Goal: Information Seeking & Learning: Find specific fact

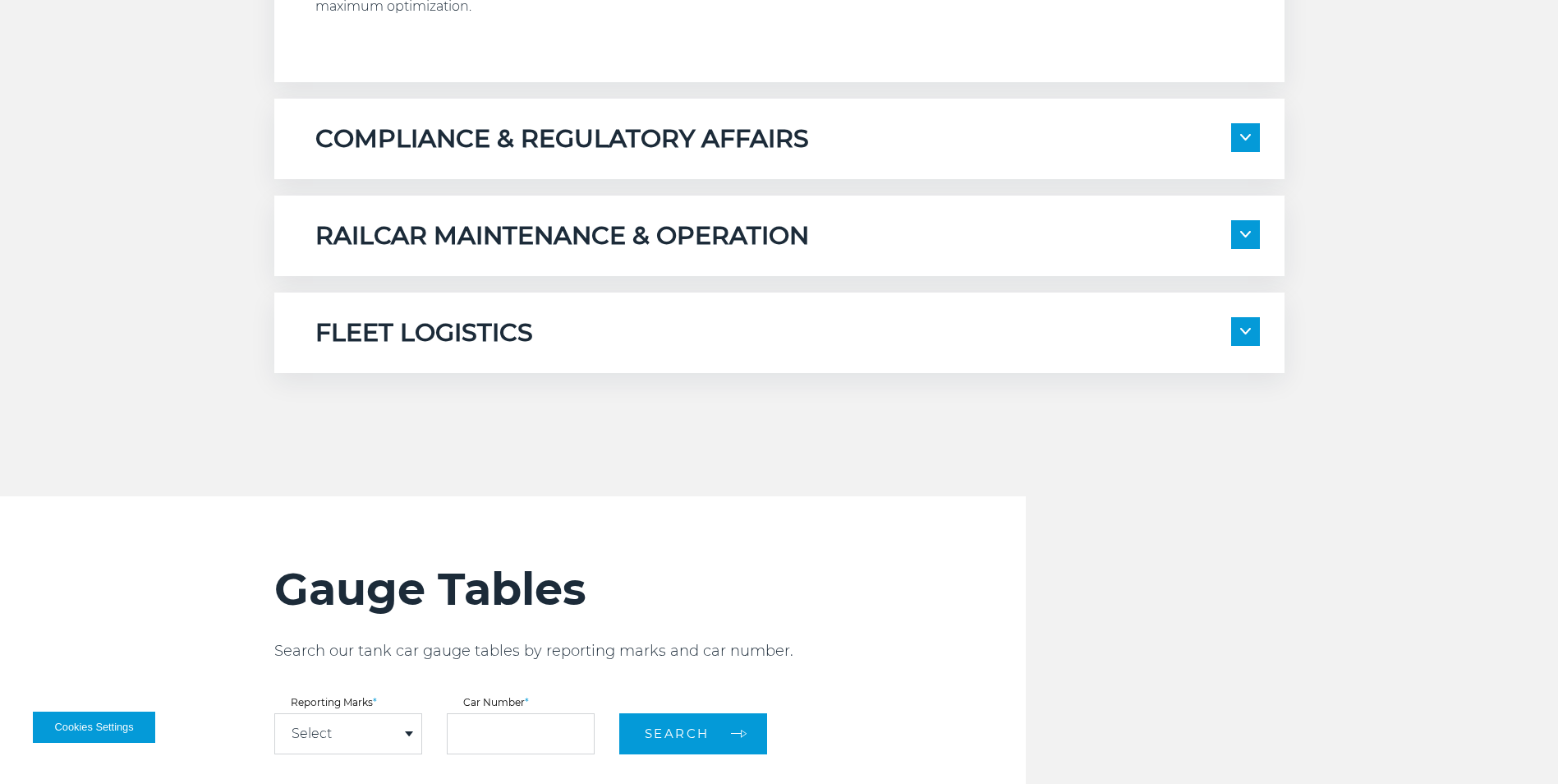
scroll to position [1725, 0]
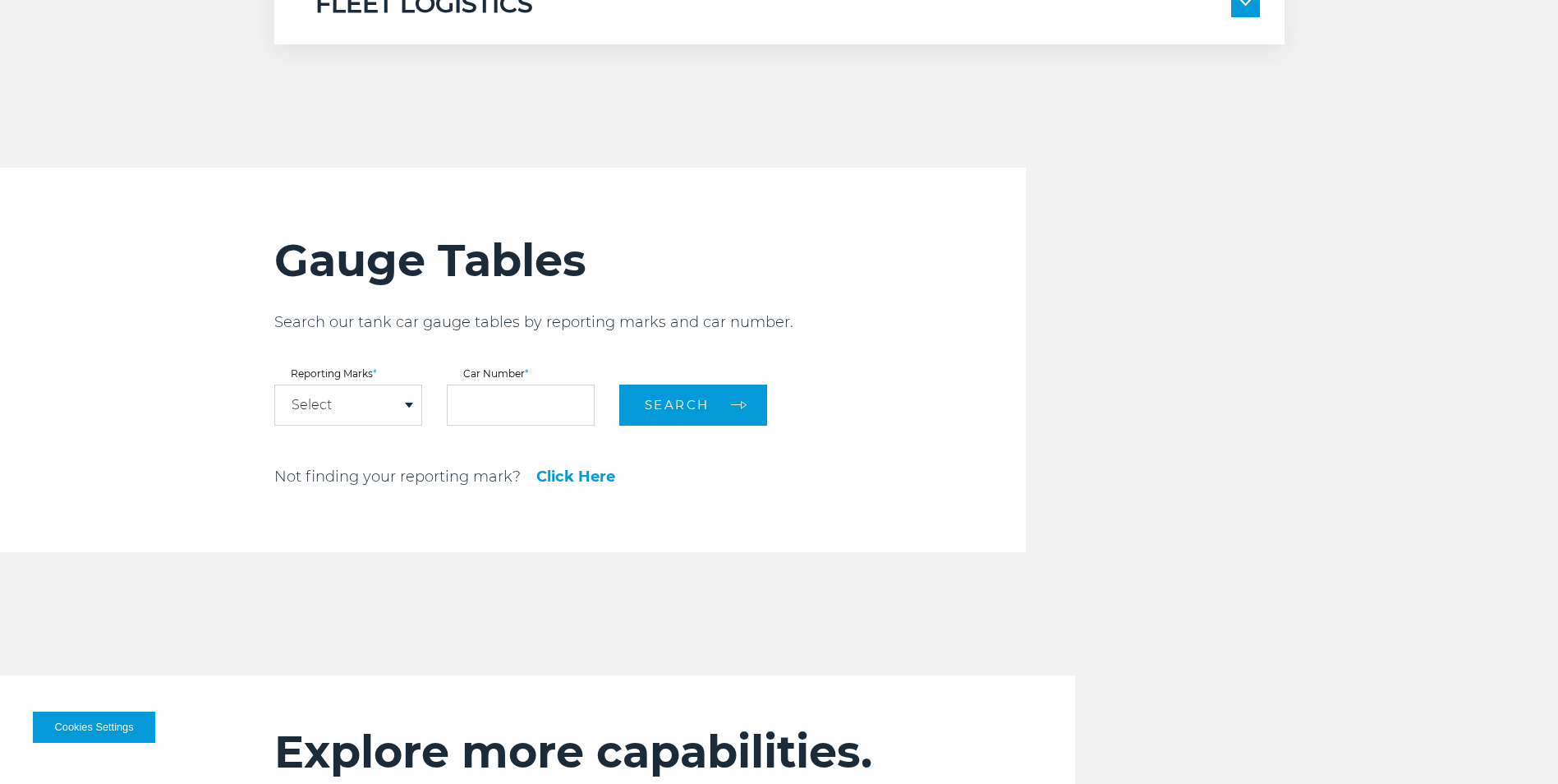
drag, startPoint x: 371, startPoint y: 405, endPoint x: 382, endPoint y: 406, distance: 11.0
click at [373, 405] on div "Select" at bounding box center [348, 404] width 146 height 40
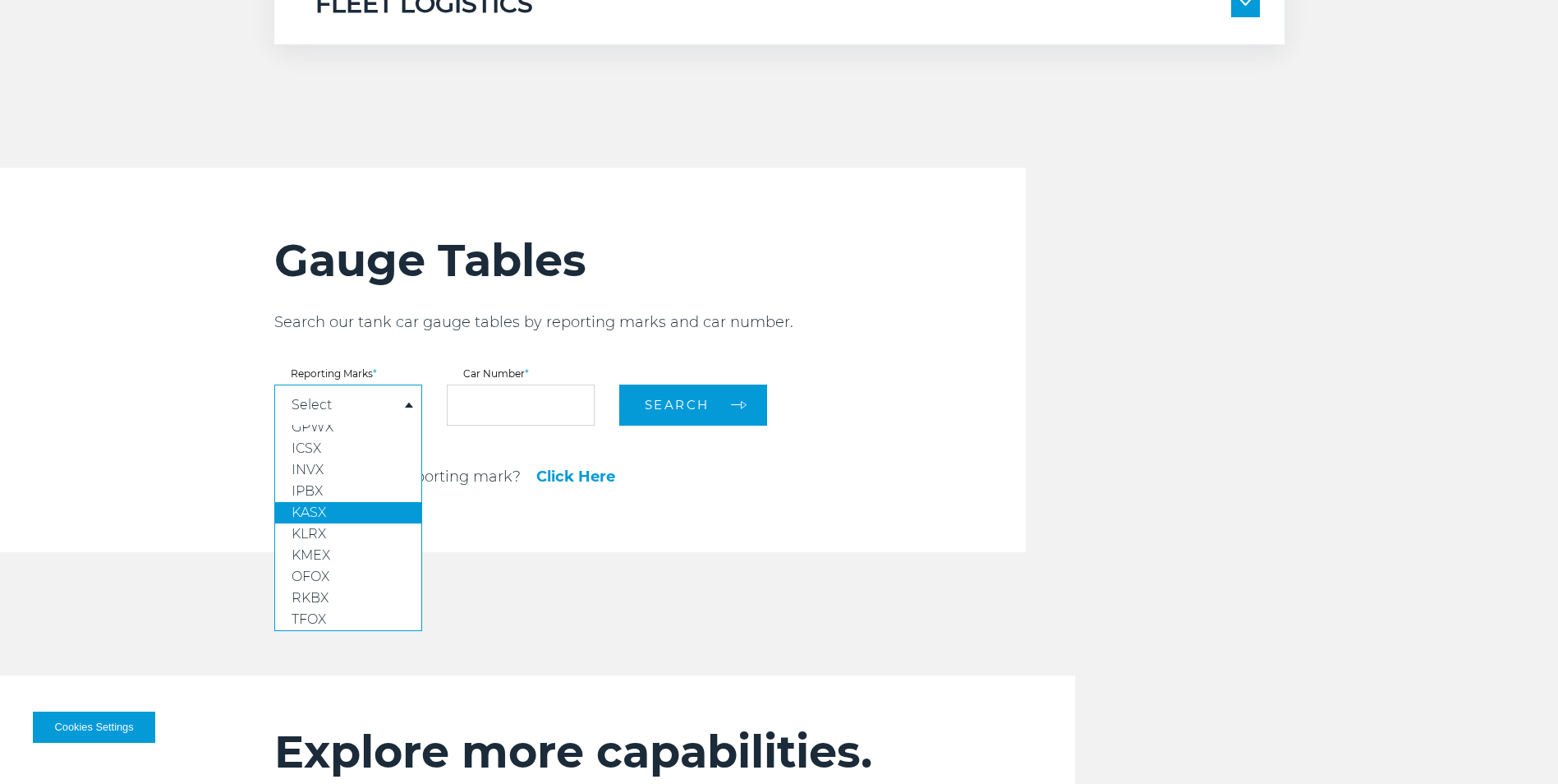
scroll to position [0, 0]
click at [370, 407] on div "Select" at bounding box center [348, 404] width 146 height 40
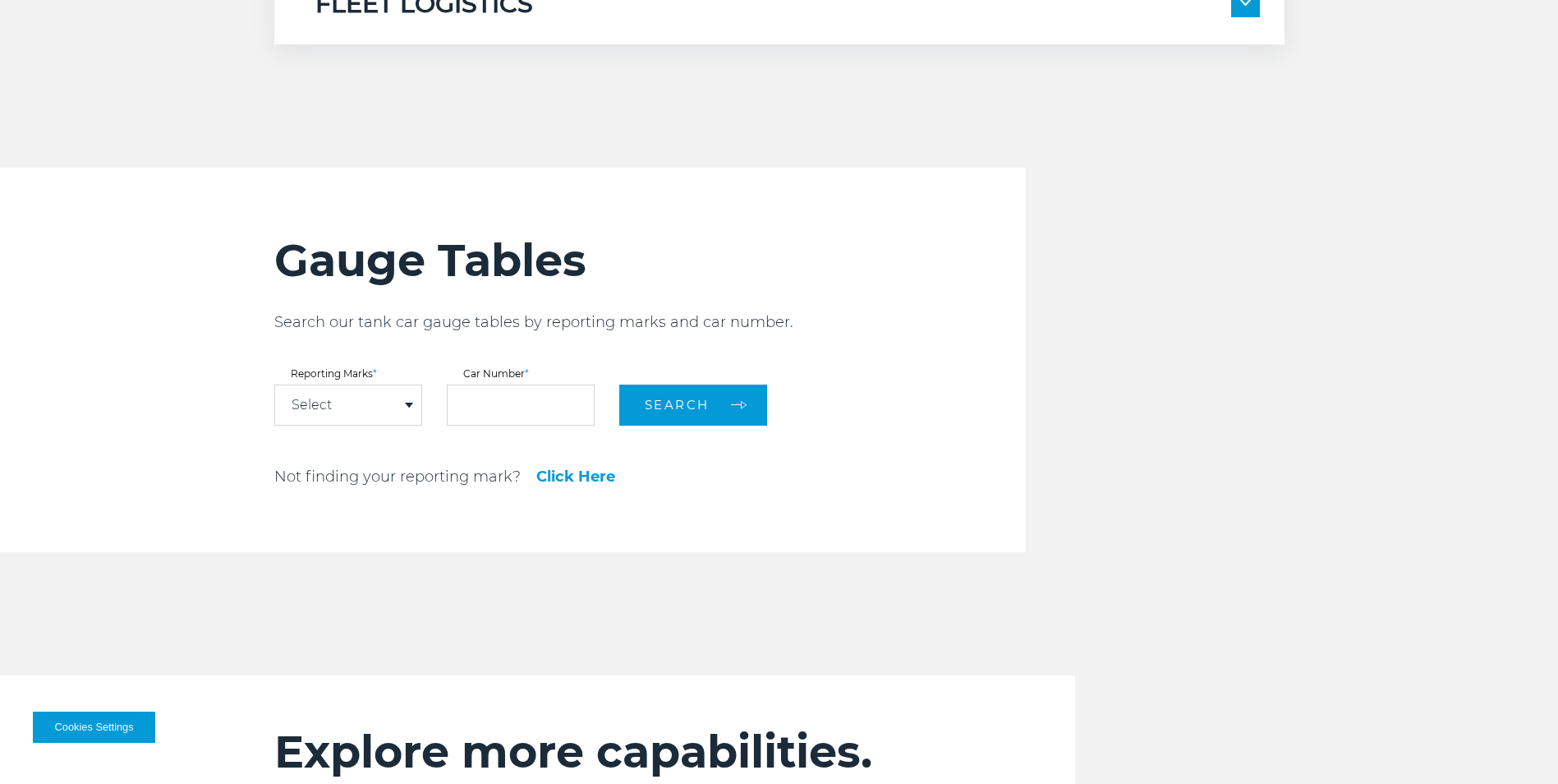
click at [924, 361] on div "Gauge Tables Search our tank car gauge tables by reporting marks and car number…" at bounding box center [650, 359] width 752 height 384
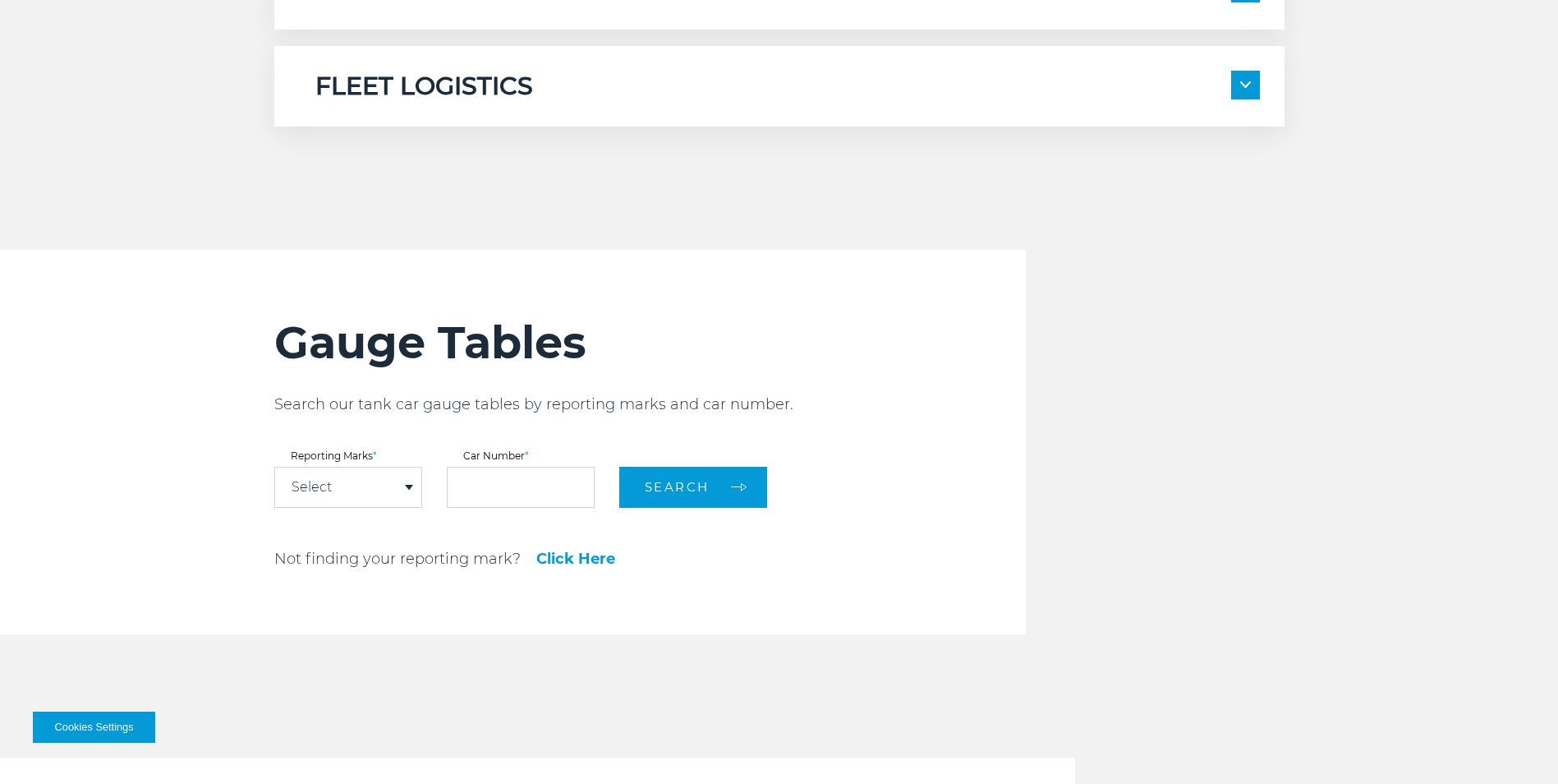
scroll to position [1890, 0]
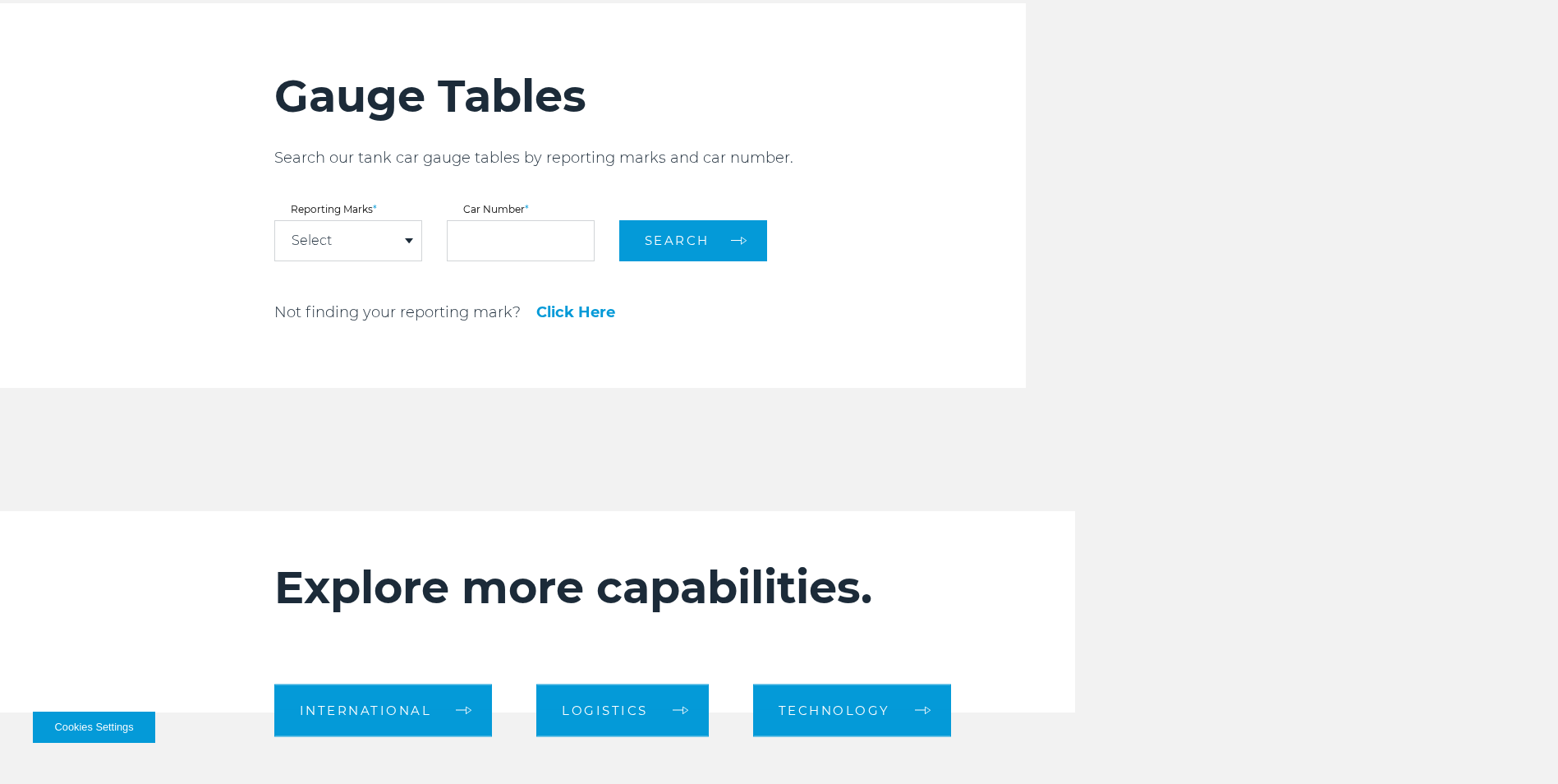
click at [383, 261] on select "**** **** **** **** **** **** **** **** **** **** **** **** **** **** ****" at bounding box center [421, 280] width 146 height 40
drag, startPoint x: 380, startPoint y: 243, endPoint x: 487, endPoint y: 240, distance: 107.0
click at [380, 243] on div "Select" at bounding box center [348, 240] width 146 height 40
click at [545, 231] on input "text" at bounding box center [521, 240] width 147 height 41
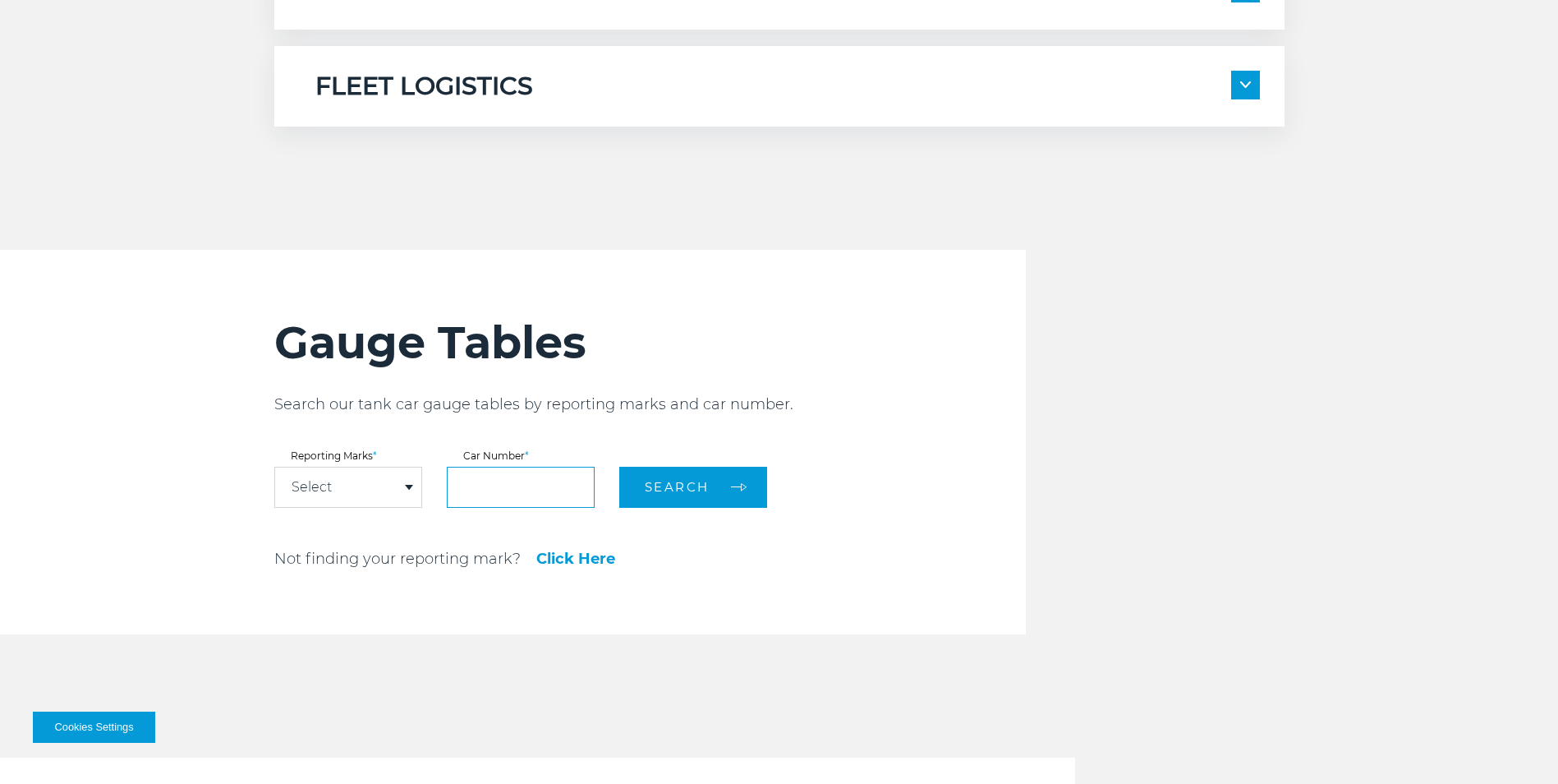
scroll to position [1725, 0]
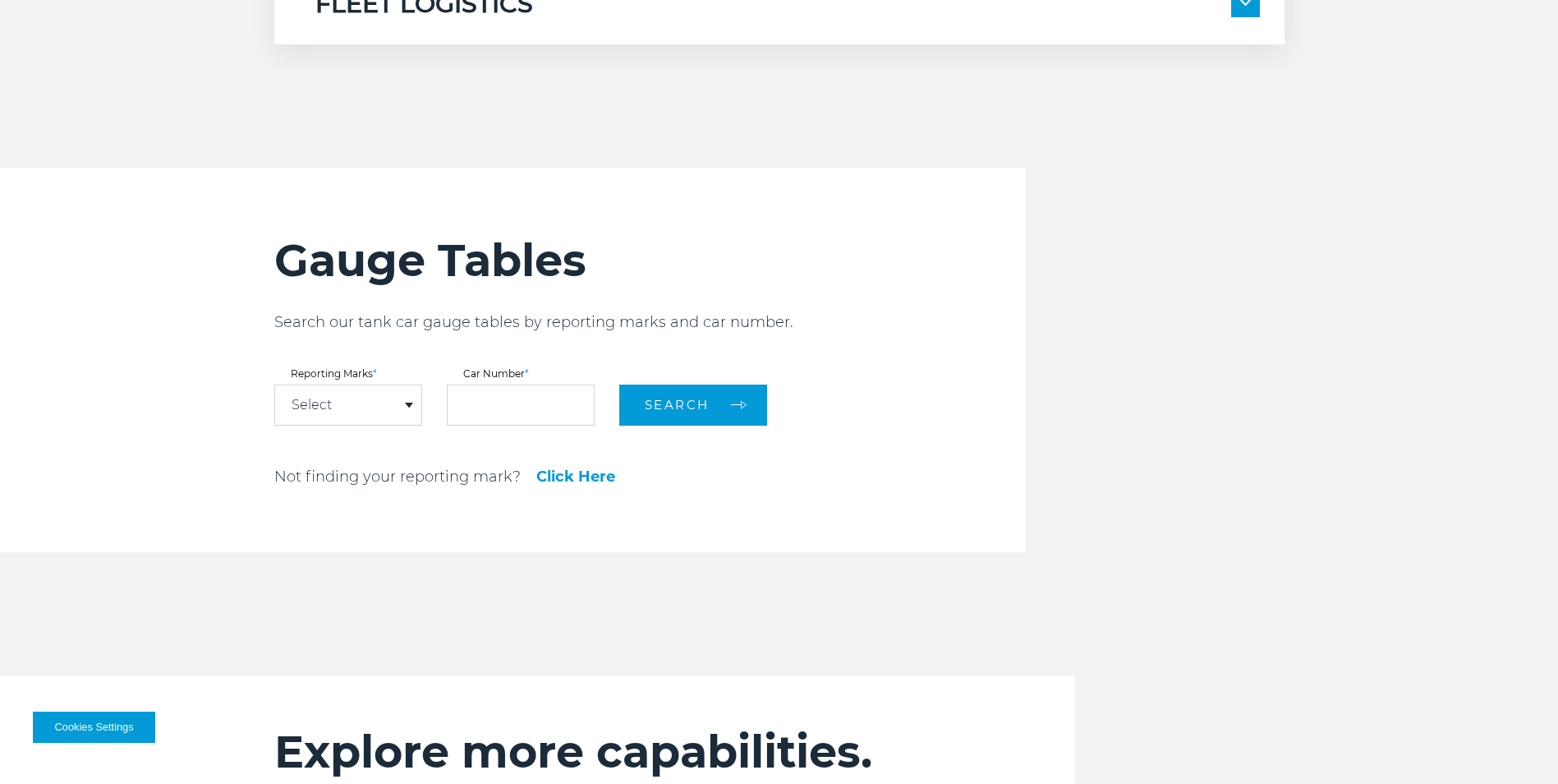
click at [344, 420] on div "Select" at bounding box center [348, 404] width 146 height 40
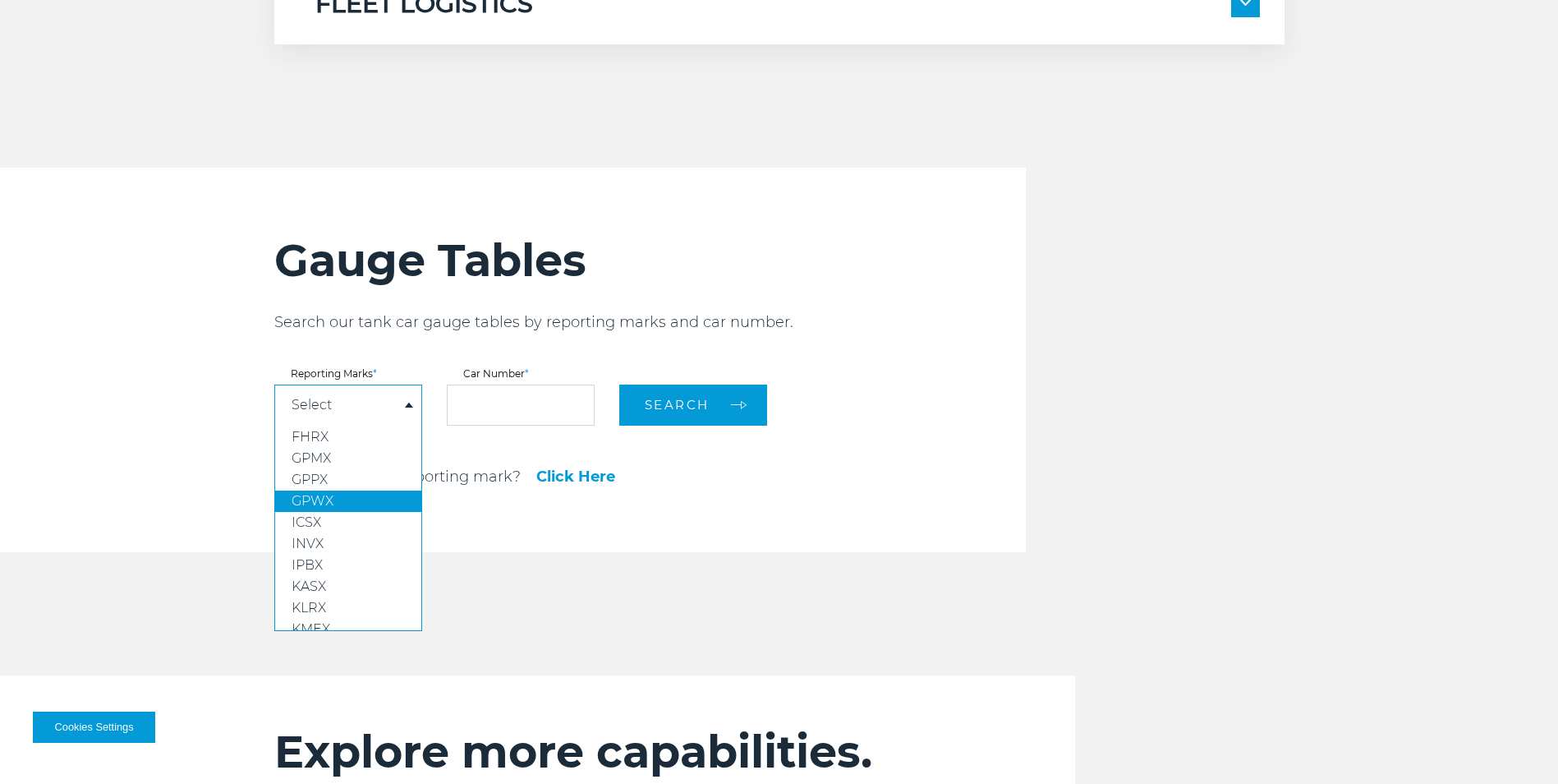
scroll to position [0, 0]
click at [367, 438] on link "DPRX" at bounding box center [348, 435] width 146 height 21
select select "****"
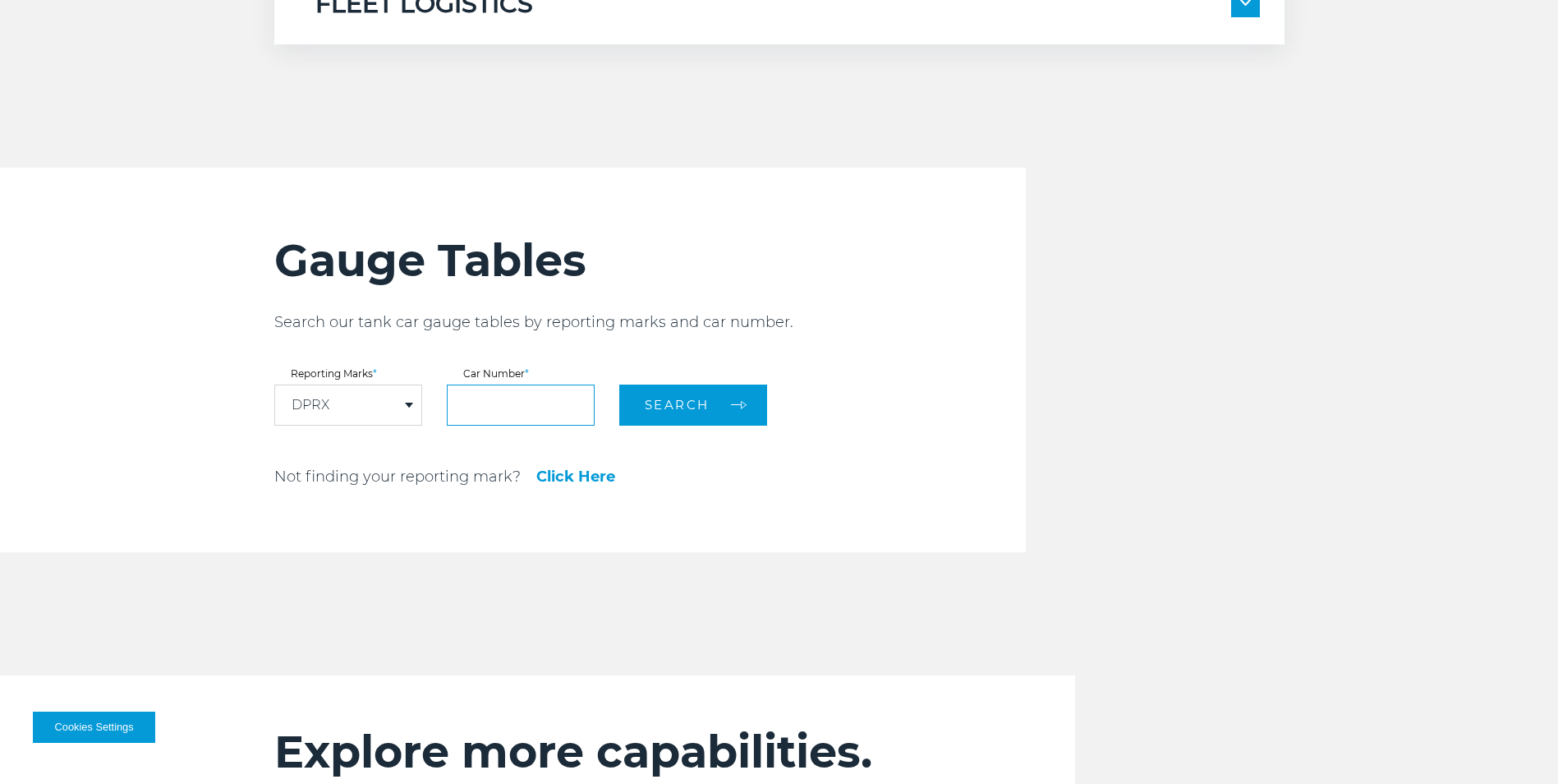
click at [530, 399] on input "text" at bounding box center [521, 404] width 147 height 41
click at [504, 405] on input "text" at bounding box center [521, 404] width 147 height 41
type input "******"
click at [704, 416] on button "Search" at bounding box center [693, 404] width 147 height 41
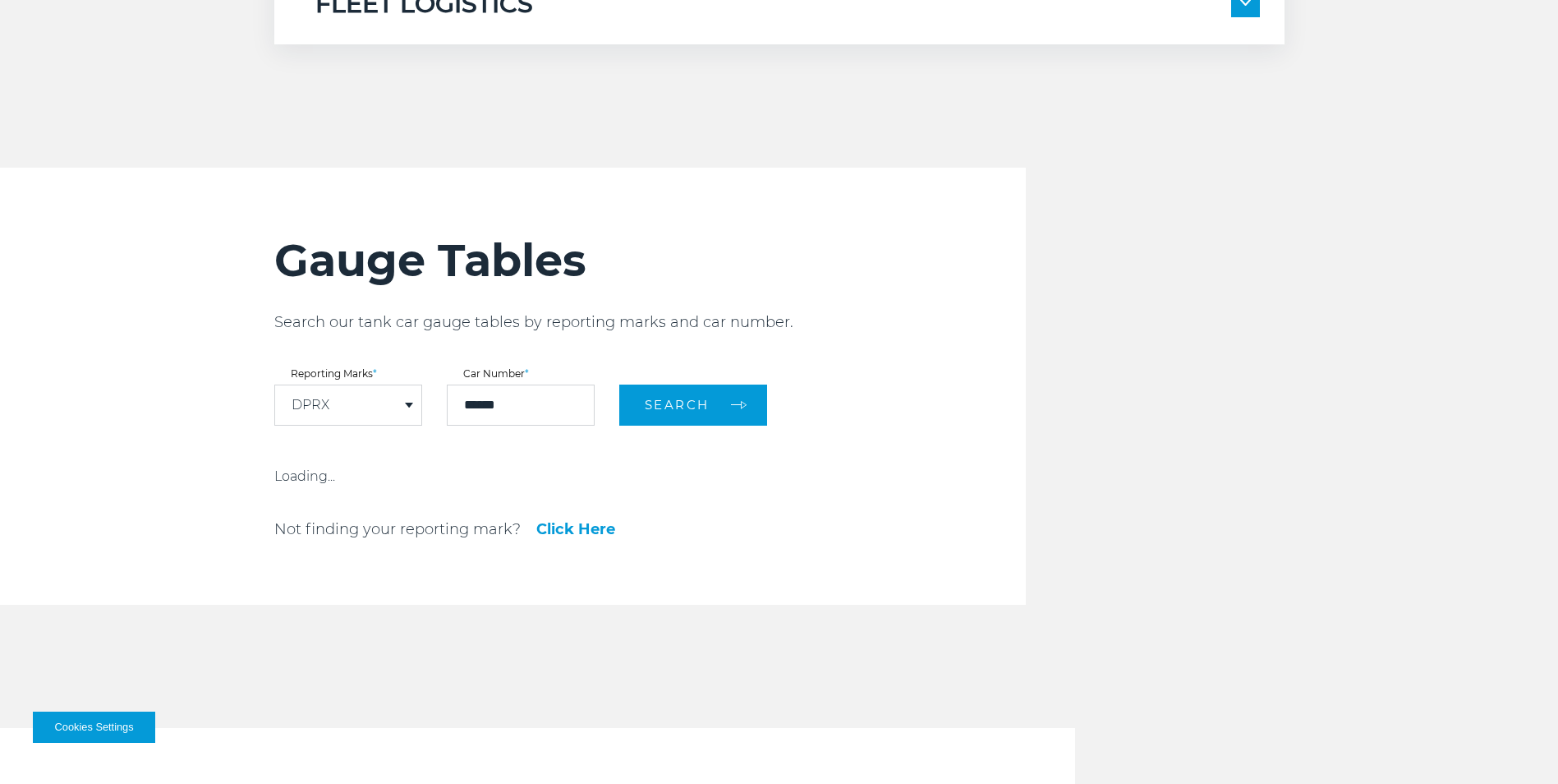
scroll to position [1890, 0]
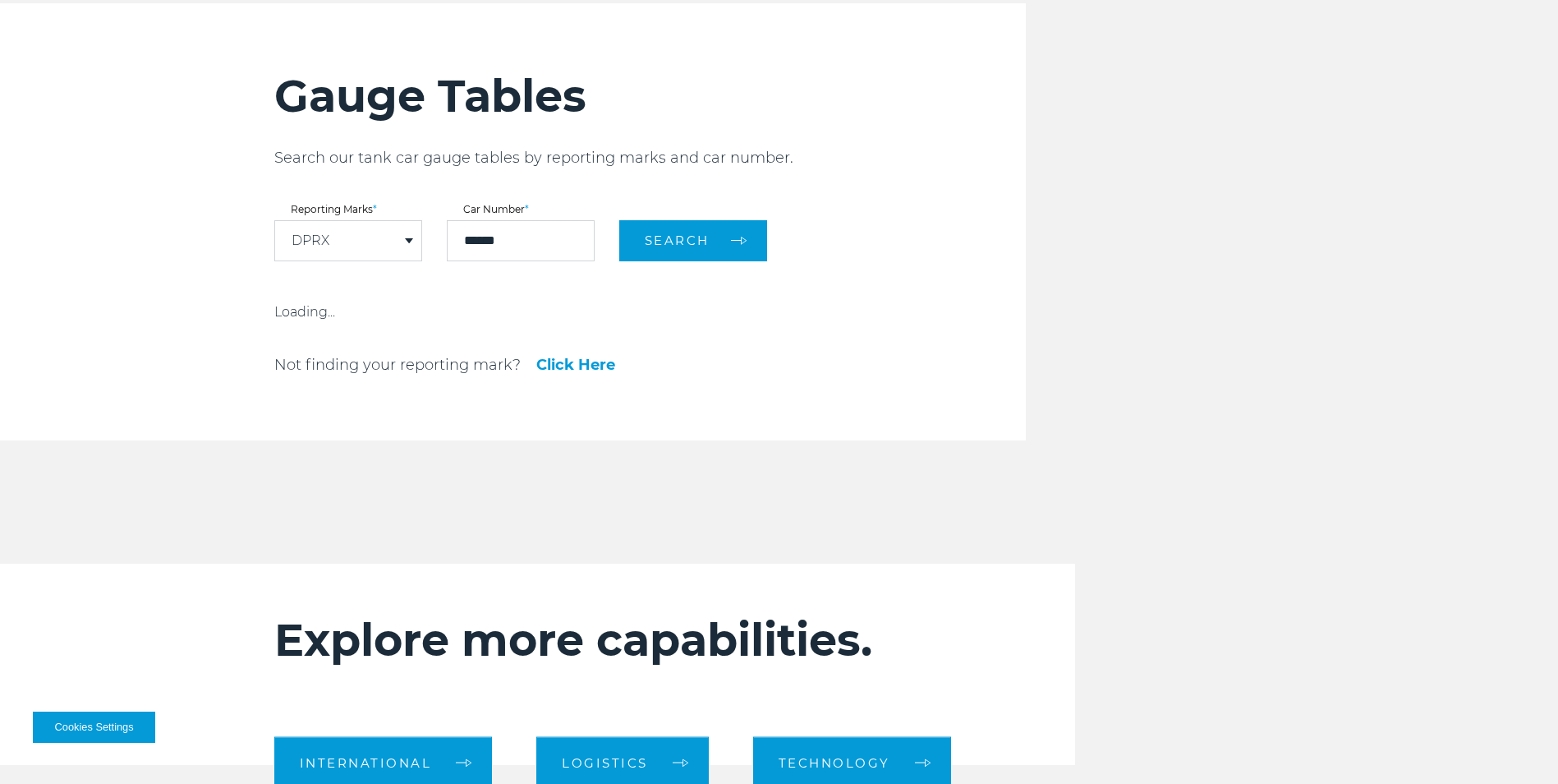
click at [282, 308] on p "Loading..." at bounding box center [390, 311] width 230 height 19
drag, startPoint x: 286, startPoint y: 310, endPoint x: 392, endPoint y: 316, distance: 106.2
click at [392, 316] on p "No results found." at bounding box center [390, 311] width 230 height 19
click at [379, 238] on div "DPRX" at bounding box center [348, 240] width 146 height 40
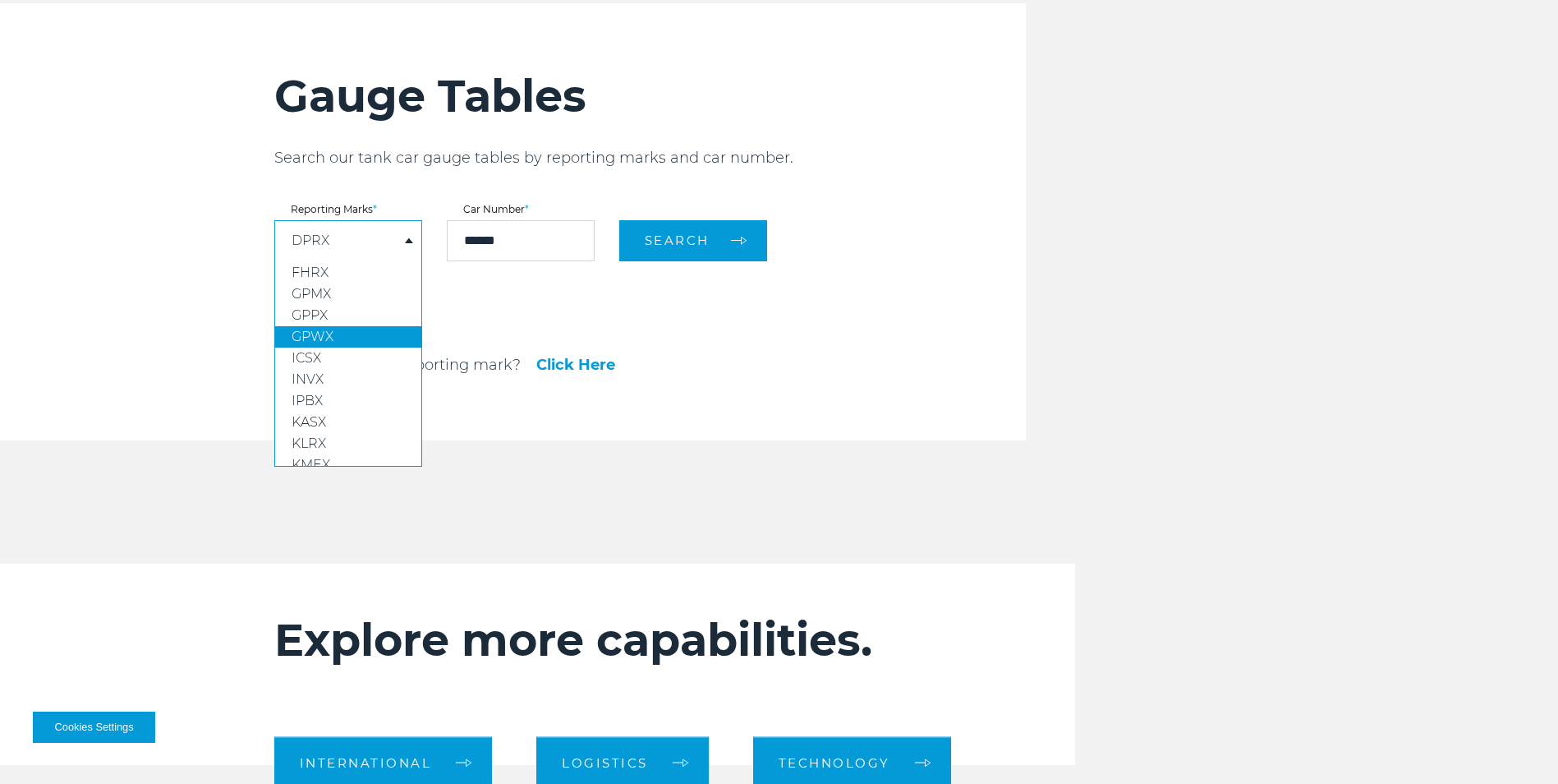
scroll to position [0, 0]
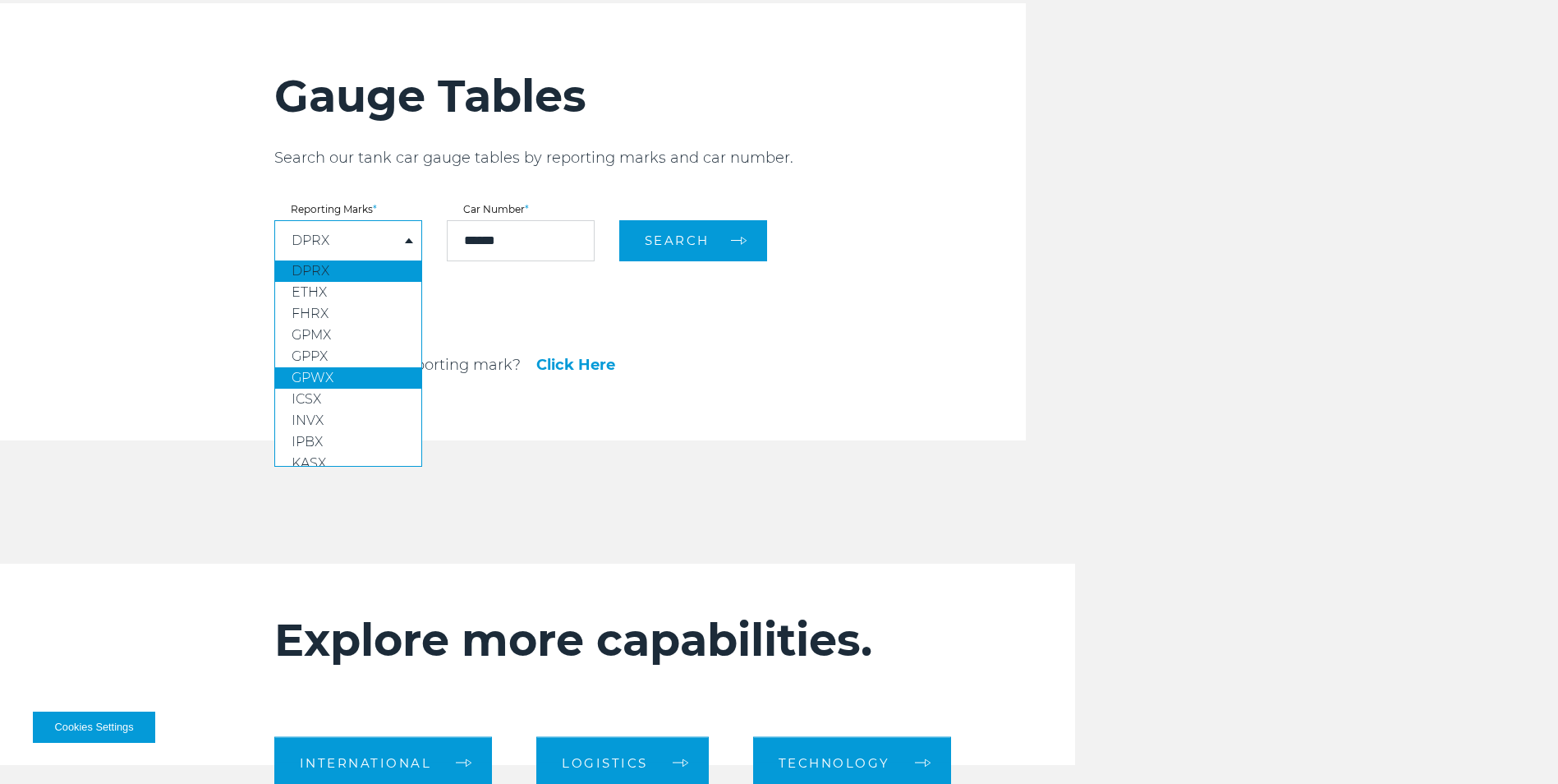
click at [336, 385] on link "GPWX" at bounding box center [348, 378] width 146 height 21
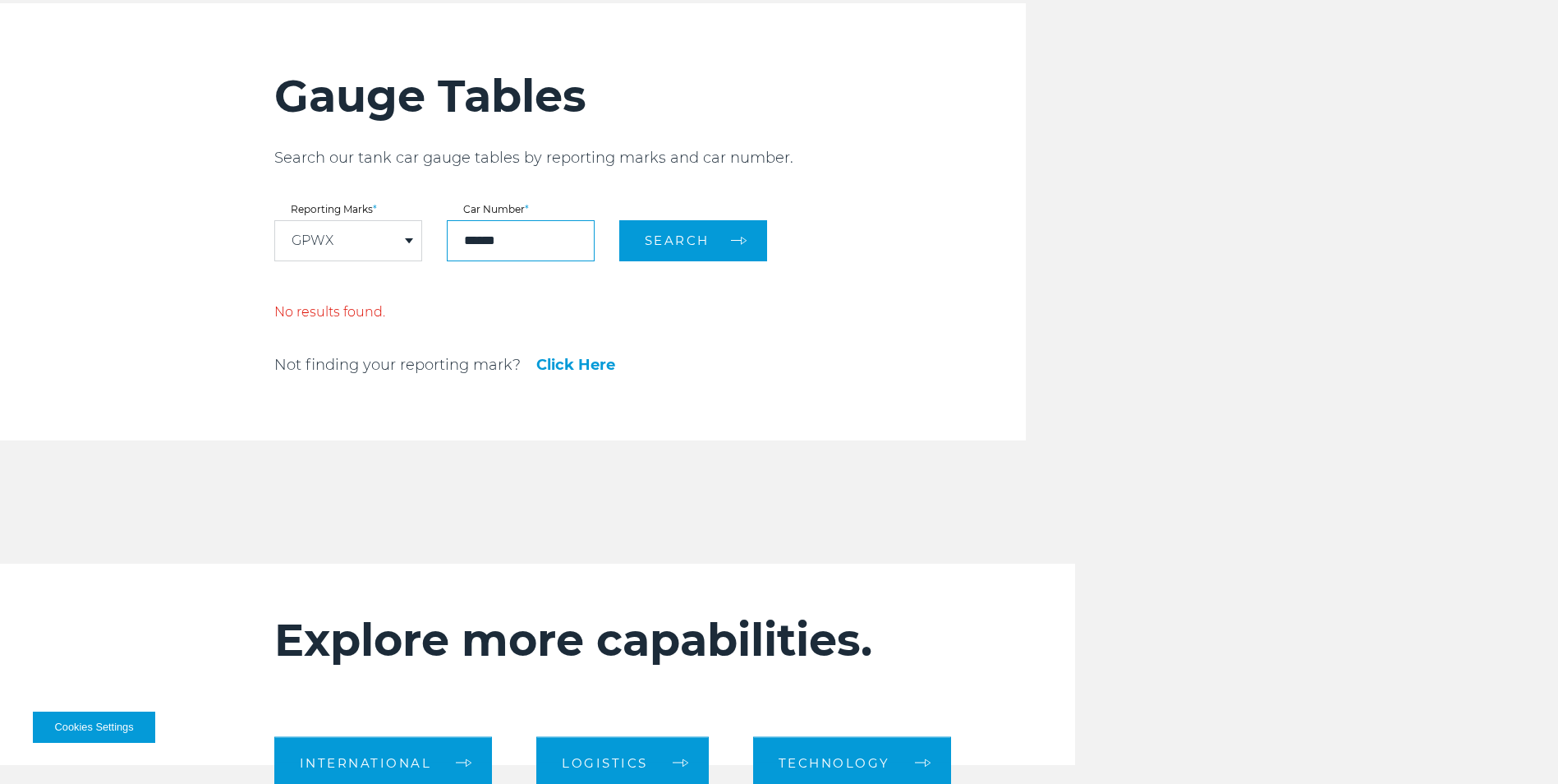
drag, startPoint x: 535, startPoint y: 245, endPoint x: 451, endPoint y: 245, distance: 84.0
click at [451, 245] on input "******" at bounding box center [521, 240] width 147 height 41
click at [379, 249] on div "GPWX" at bounding box center [348, 240] width 146 height 40
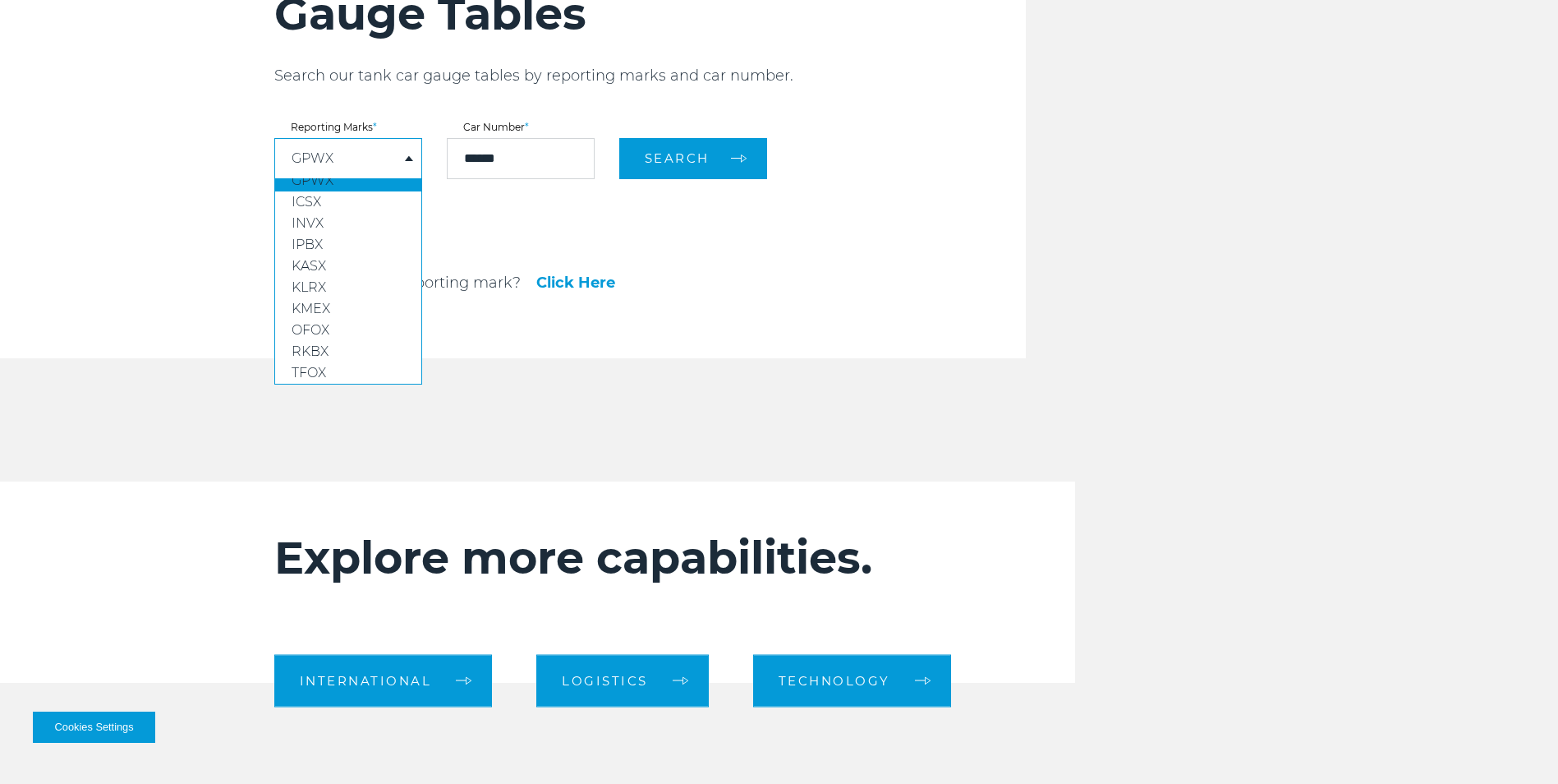
scroll to position [1890, 0]
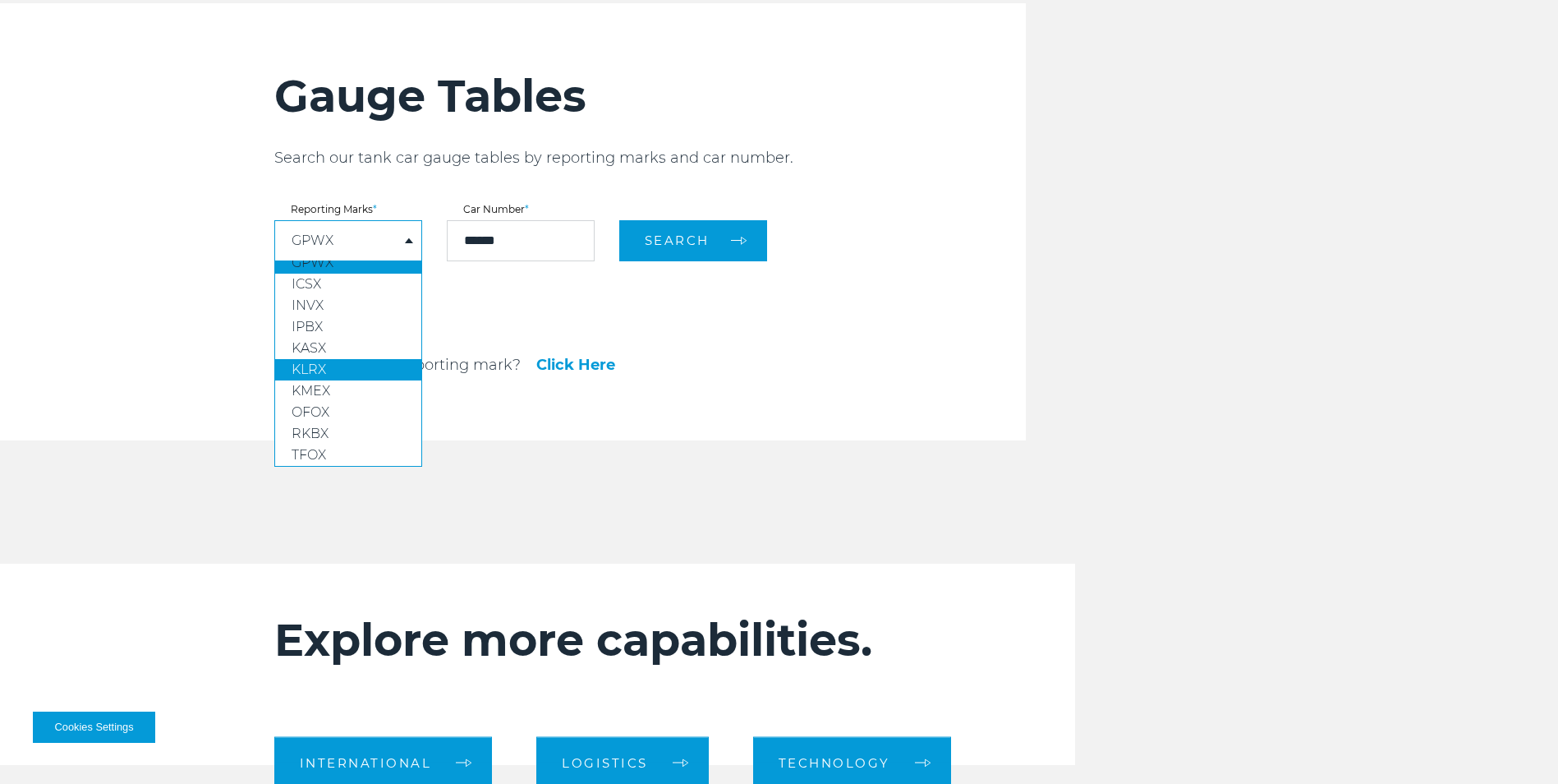
click at [353, 362] on link "KLRX" at bounding box center [348, 369] width 146 height 21
select select "****"
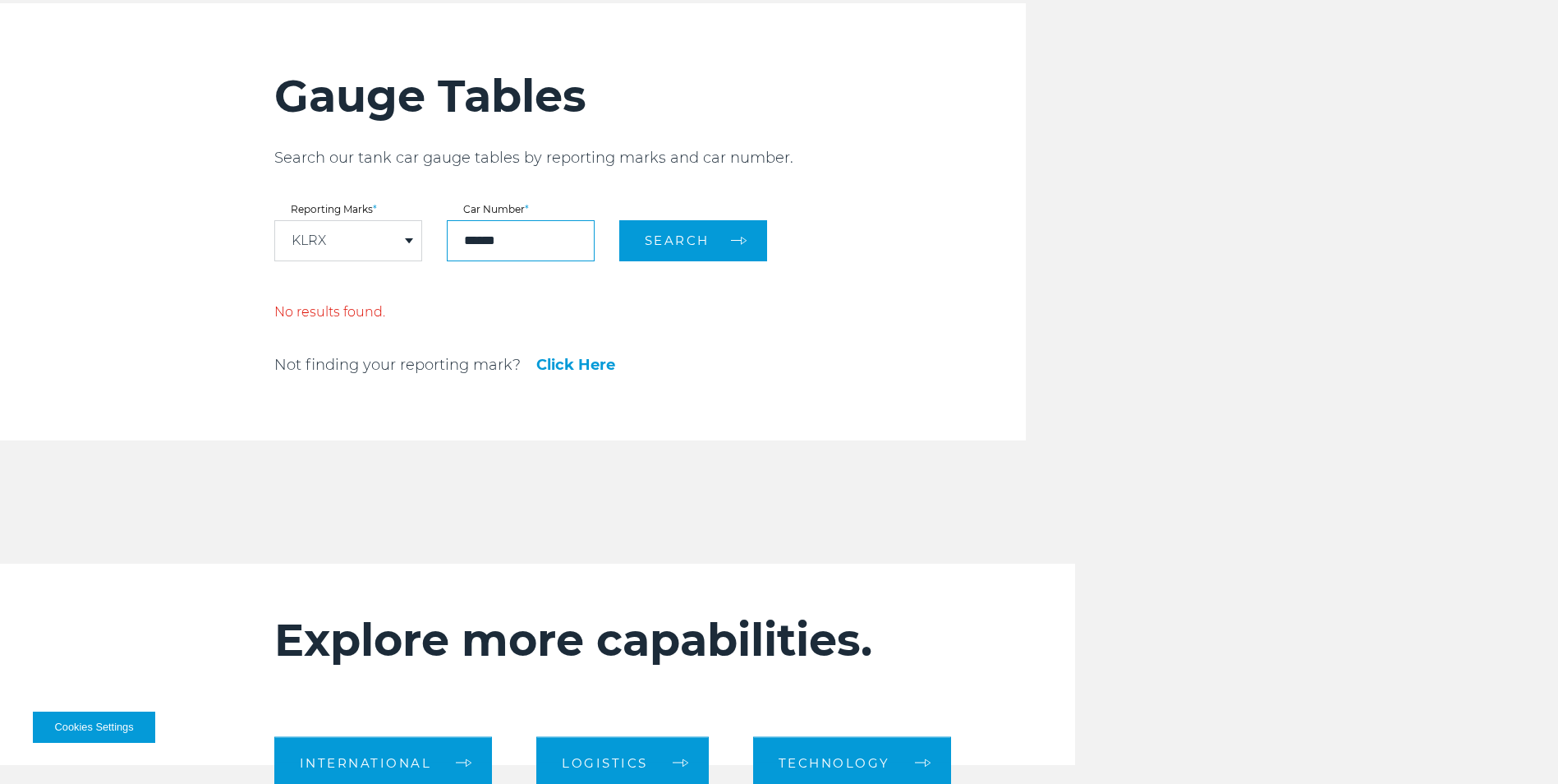
drag, startPoint x: 531, startPoint y: 240, endPoint x: 371, endPoint y: 246, distance: 160.1
click at [371, 246] on form "Reporting Marks * KLRX DPRX ETHX FHRX GPMX GPPX GPWX ICSX INVX IPBX KASX KLRX K…" at bounding box center [650, 233] width 752 height 57
type input "******"
click at [619, 220] on button "Search" at bounding box center [693, 240] width 147 height 41
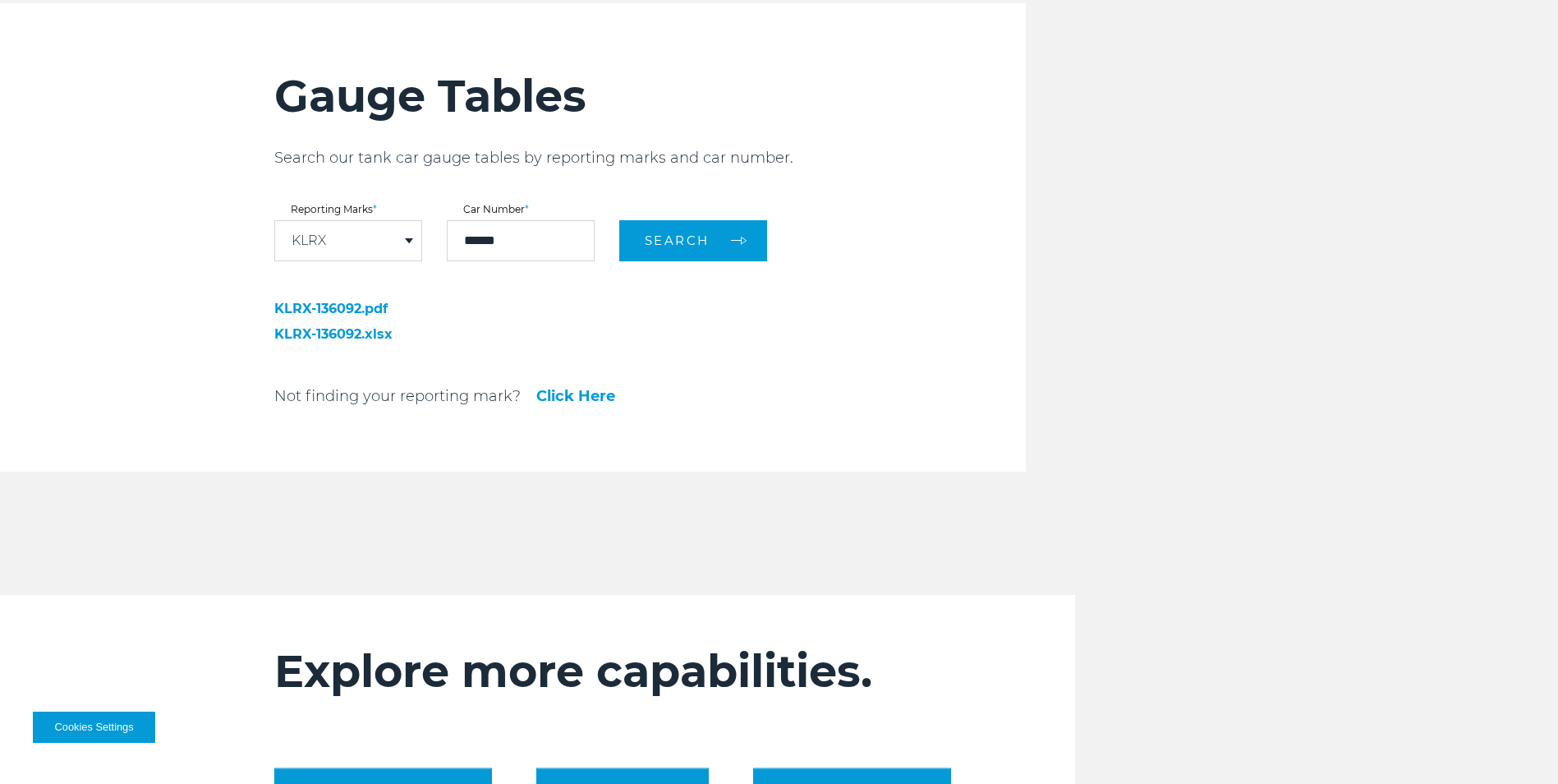
click at [498, 314] on link "KLRX-136092.pdf" at bounding box center [390, 309] width 230 height 13
click at [344, 330] on link "KLRX-136092.xlsx" at bounding box center [390, 334] width 230 height 13
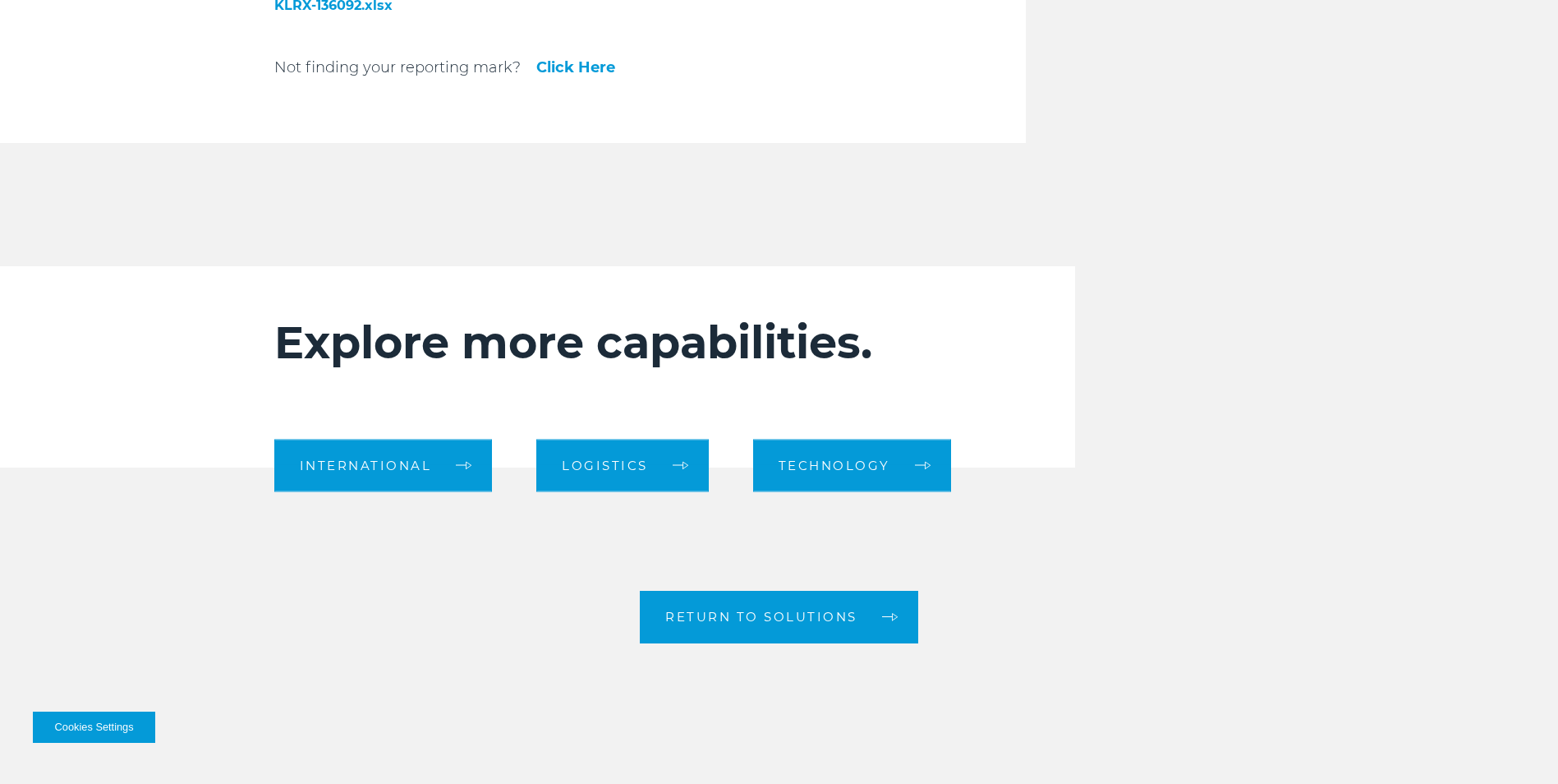
scroll to position [2628, 0]
